Goal: Information Seeking & Learning: Learn about a topic

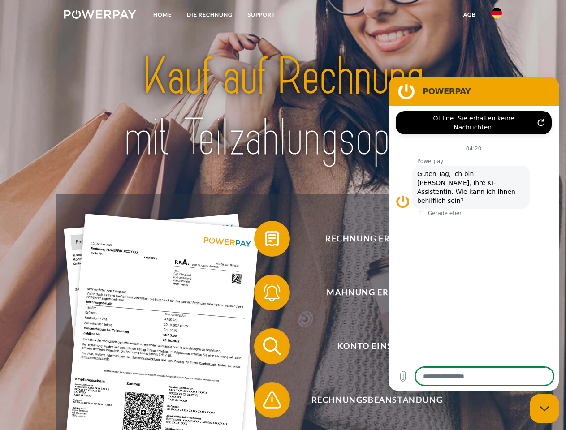
click at [100, 16] on img at bounding box center [100, 14] width 72 height 9
click at [497, 16] on img at bounding box center [496, 13] width 11 height 11
click at [469, 15] on link "agb" at bounding box center [470, 15] width 28 height 16
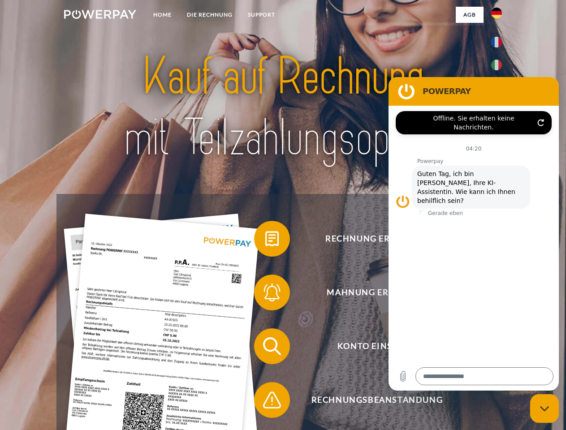
click at [265, 241] on span at bounding box center [258, 238] width 45 height 45
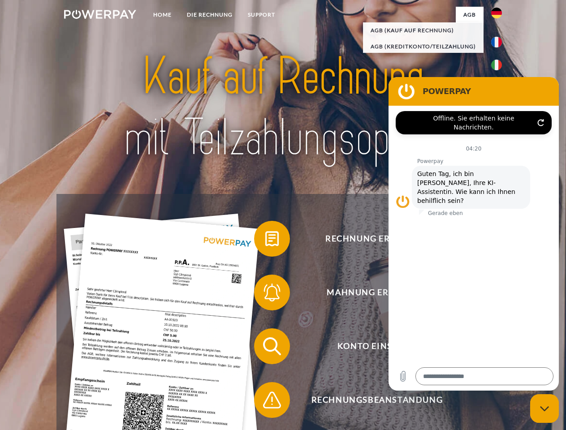
click at [265, 294] on span at bounding box center [258, 292] width 45 height 45
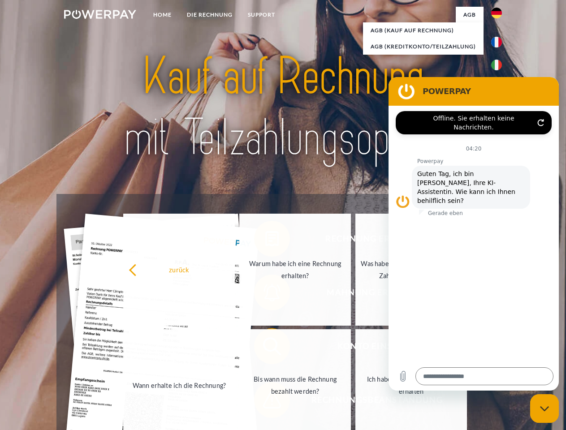
click at [265, 348] on link "Bis wann muss die Rechnung bezahlt werden?" at bounding box center [295, 385] width 112 height 112
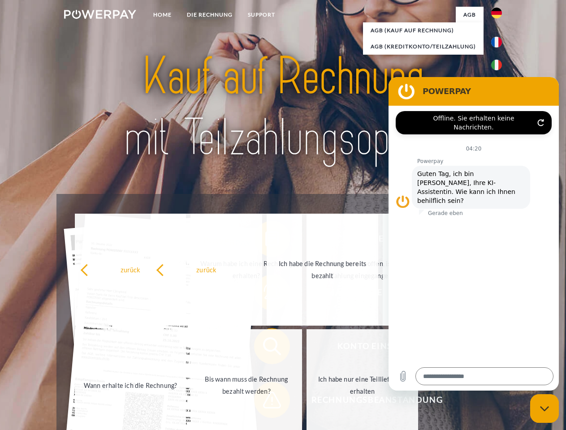
click at [265, 402] on span at bounding box center [258, 400] width 45 height 45
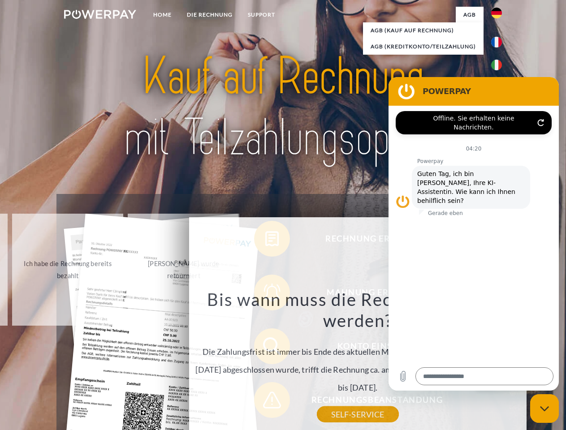
click at [545, 409] on icon "Messaging-Fenster schließen" at bounding box center [544, 409] width 9 height 6
type textarea "*"
